Goal: Task Accomplishment & Management: Manage account settings

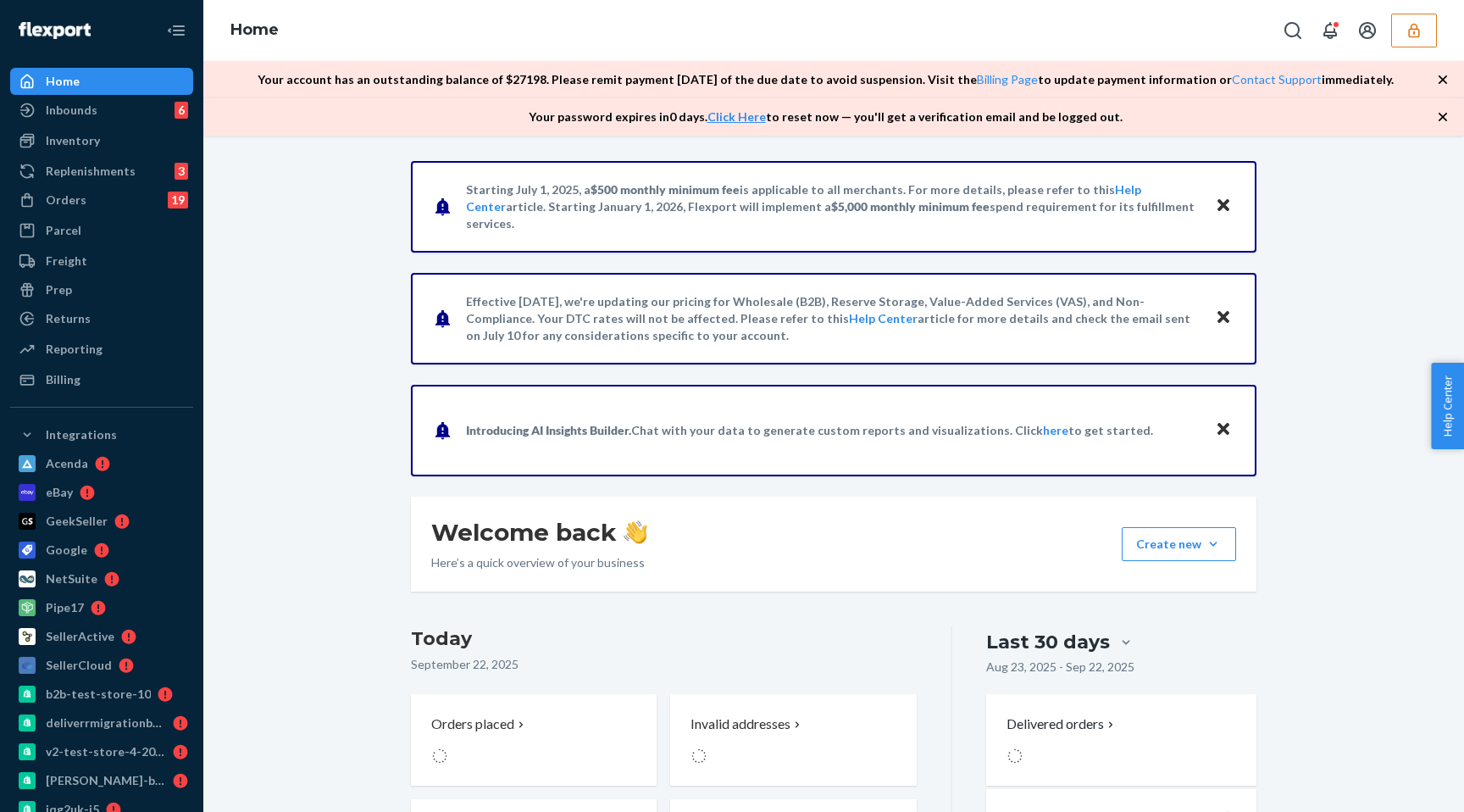
click at [1418, 27] on icon "button" at bounding box center [1414, 31] width 17 height 17
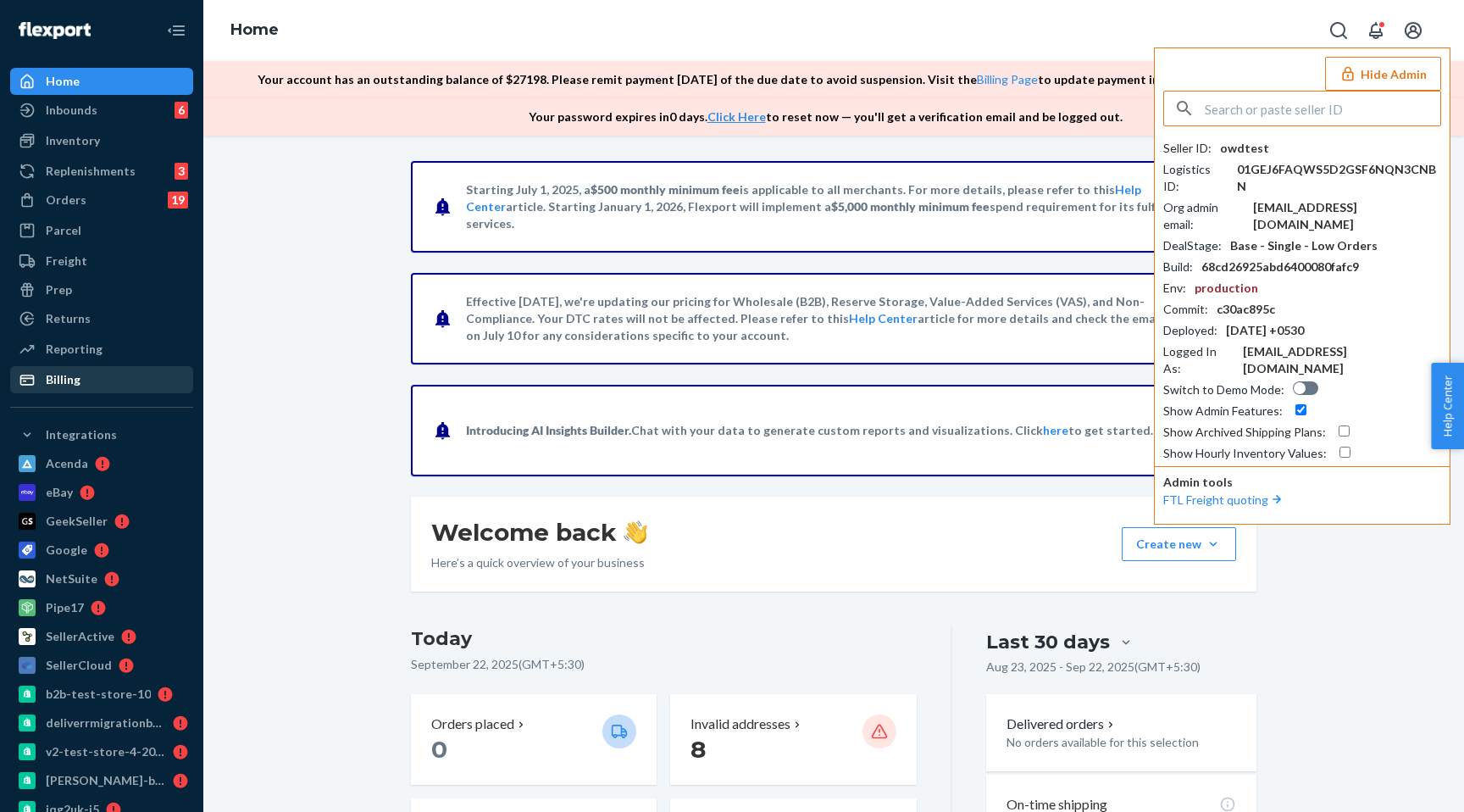
click at [89, 384] on div "Billing" at bounding box center [102, 379] width 180 height 23
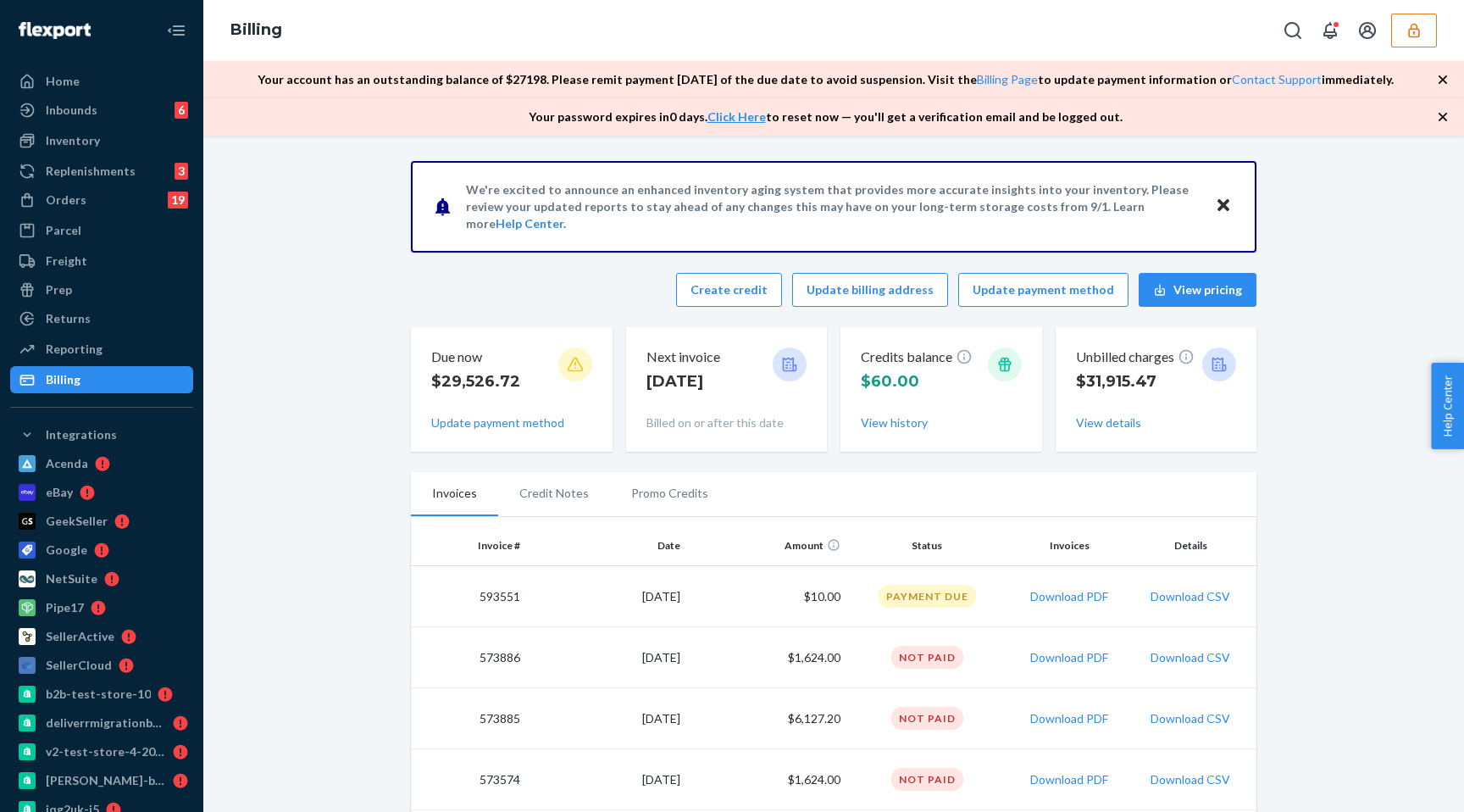
click at [1402, 19] on button "button" at bounding box center [1414, 30] width 46 height 34
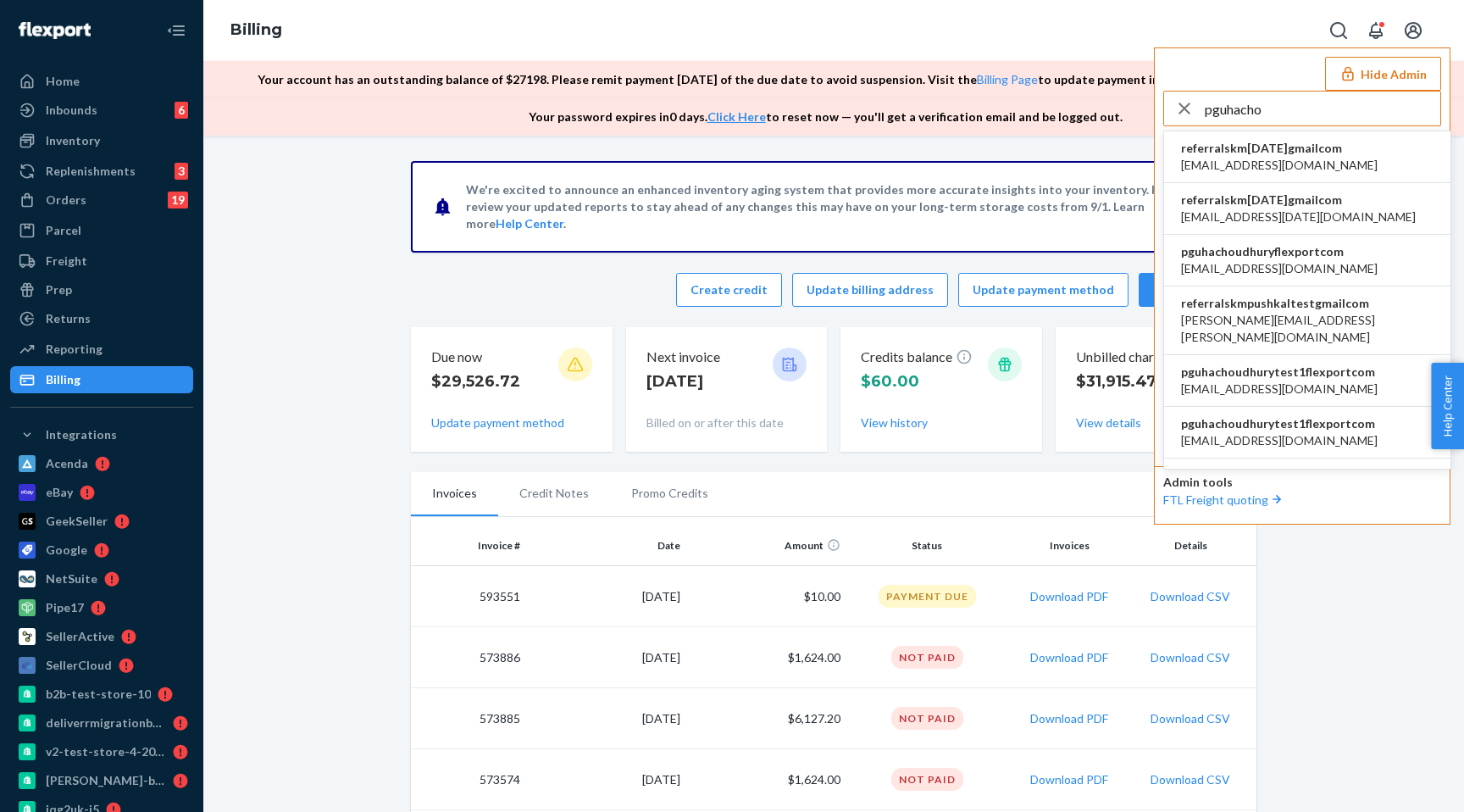
type input "pguhacho"
click at [1340, 380] on span "[EMAIL_ADDRESS][DOMAIN_NAME]" at bounding box center [1279, 389] width 197 height 17
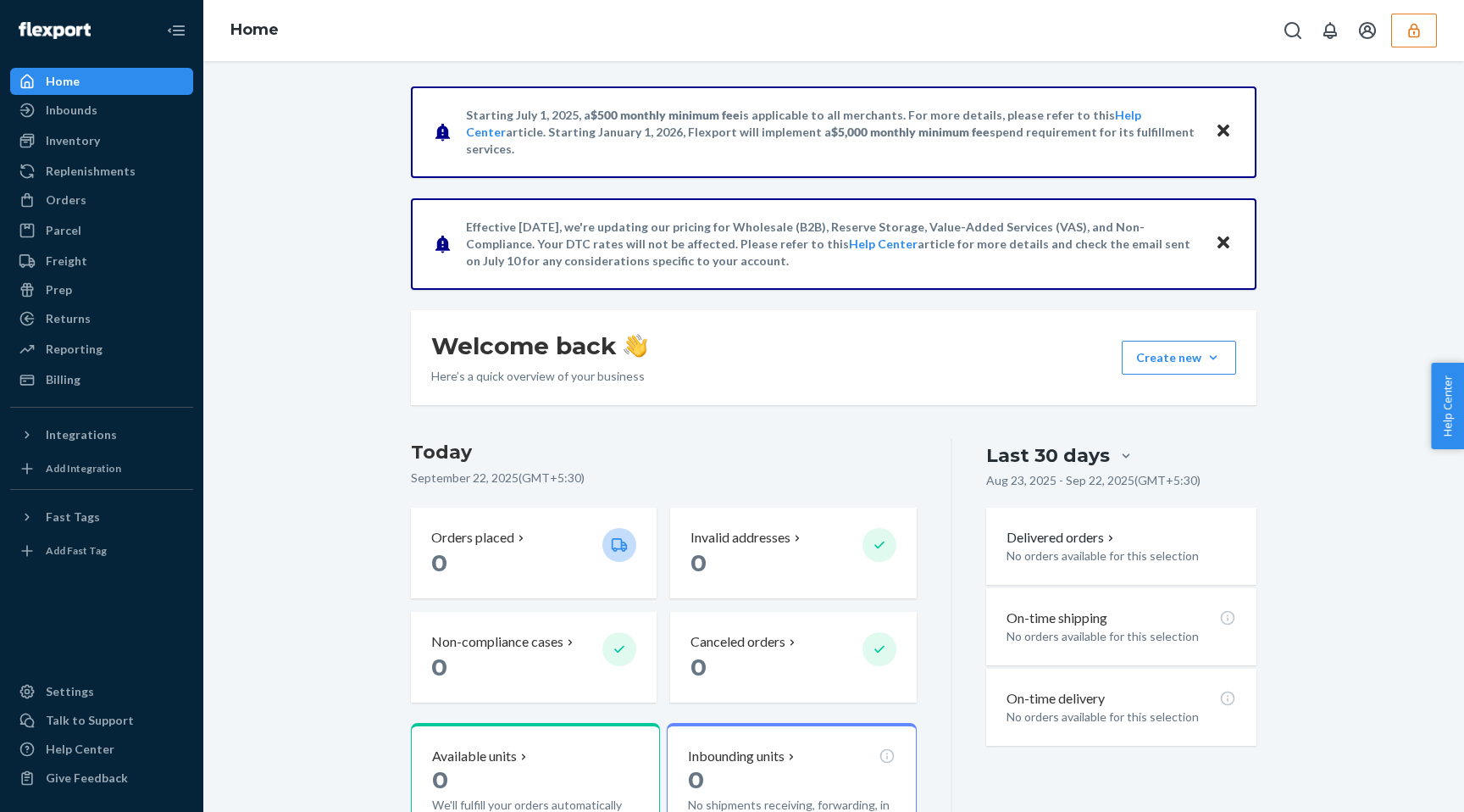
click at [1407, 34] on icon "button" at bounding box center [1414, 31] width 17 height 17
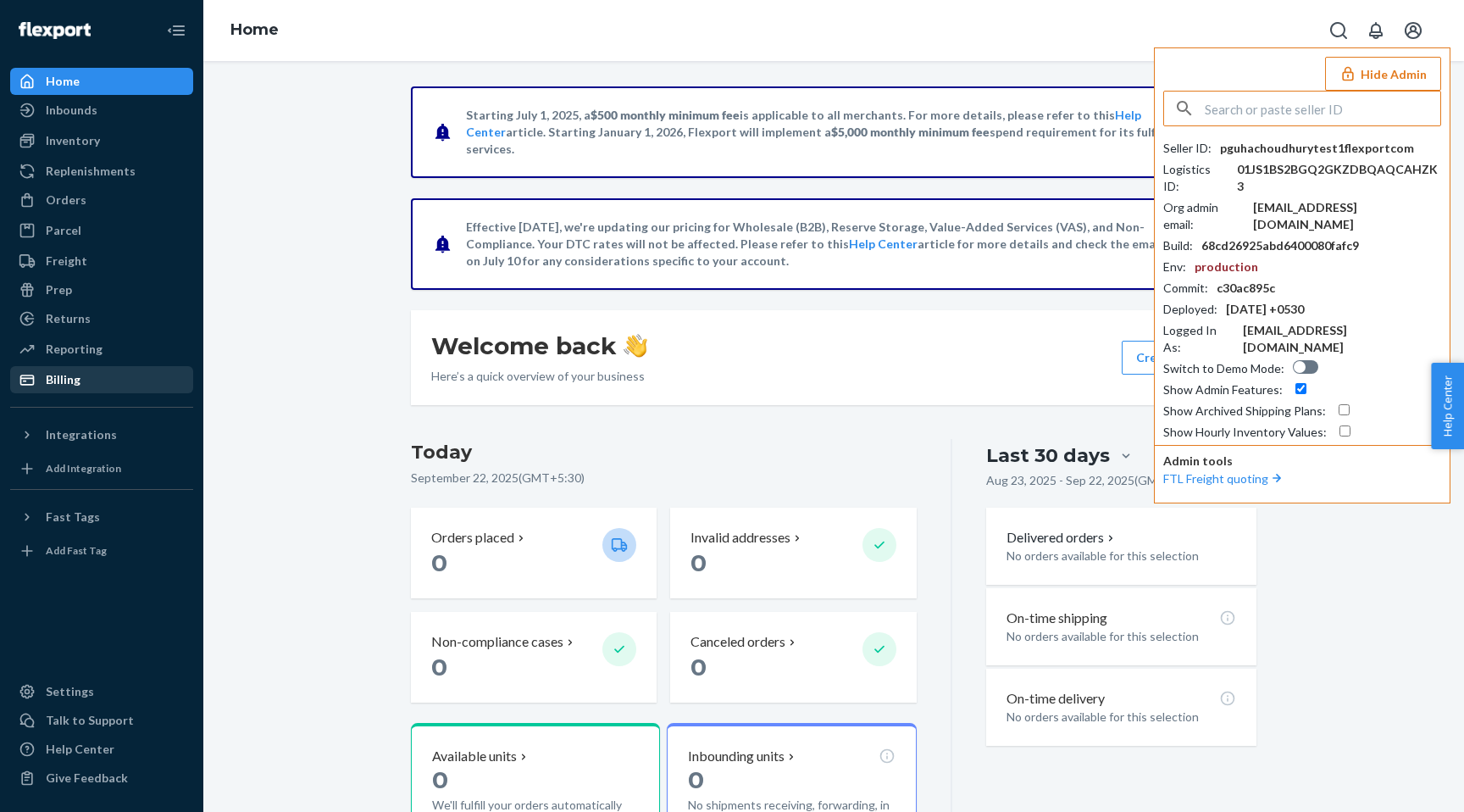
click at [111, 379] on div "Billing" at bounding box center [102, 379] width 180 height 23
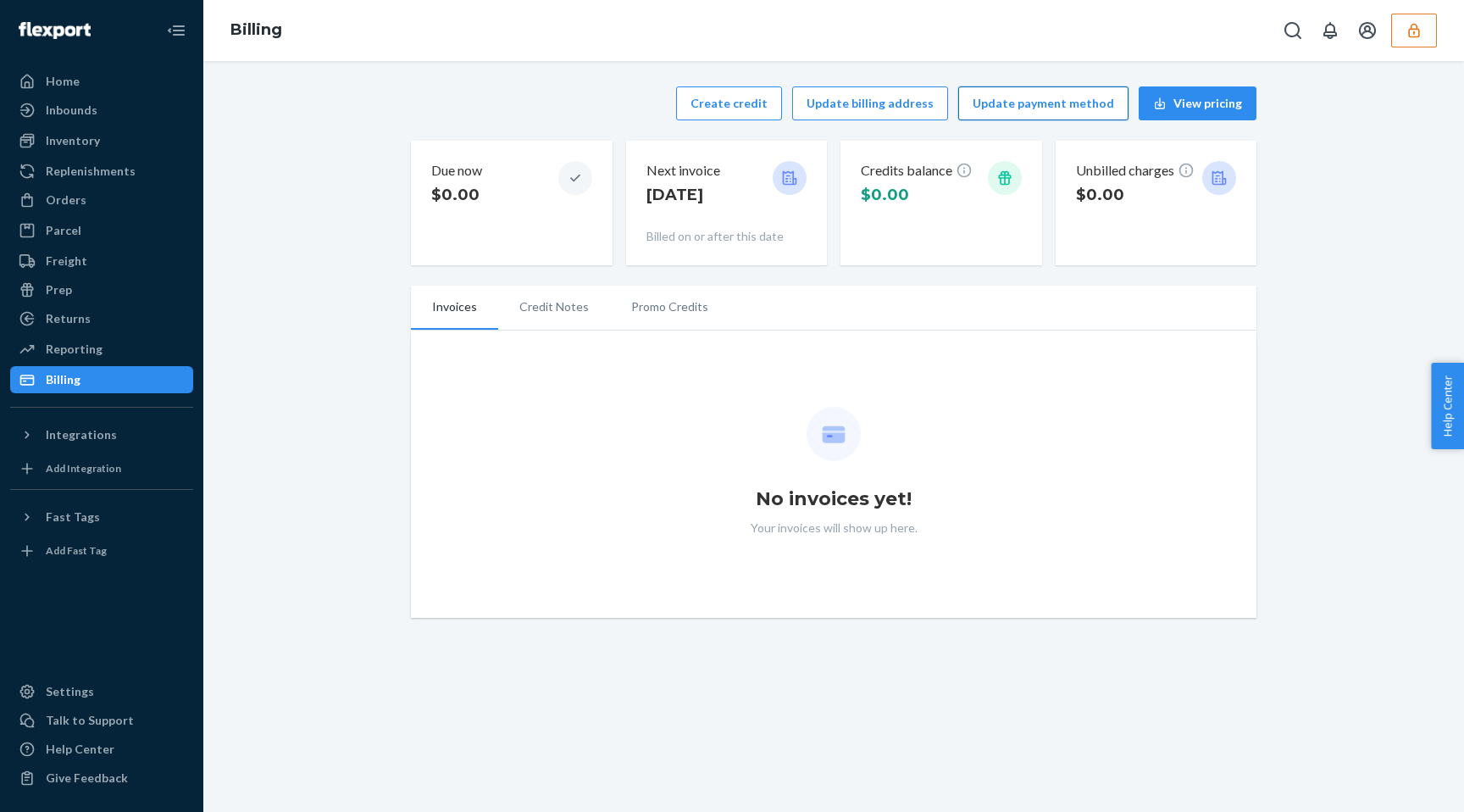
click at [1061, 101] on button "Update payment method" at bounding box center [1043, 103] width 170 height 34
click at [1043, 100] on button "Update payment method" at bounding box center [1043, 103] width 170 height 34
click at [944, 103] on button "Update billing address" at bounding box center [870, 103] width 155 height 34
